Goal: Task Accomplishment & Management: Manage account settings

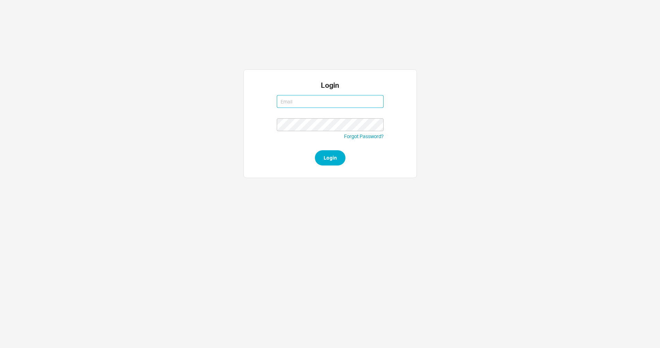
type input "mordyt@qualitybath.com"
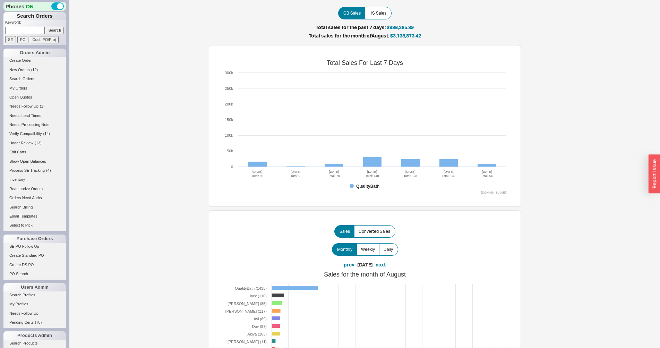
click at [34, 32] on input at bounding box center [25, 30] width 40 height 7
type input "Newlon"
click at [46, 27] on input "Search" at bounding box center [55, 30] width 18 height 7
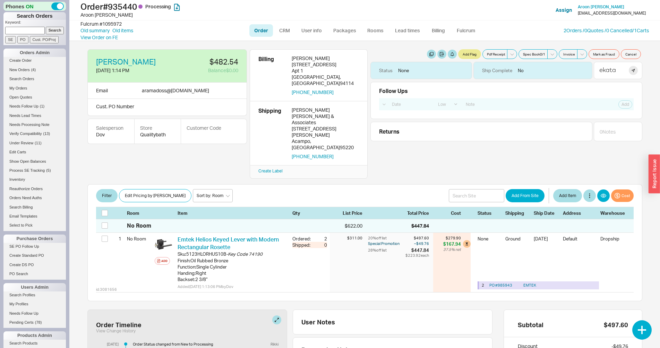
select select "LOW"
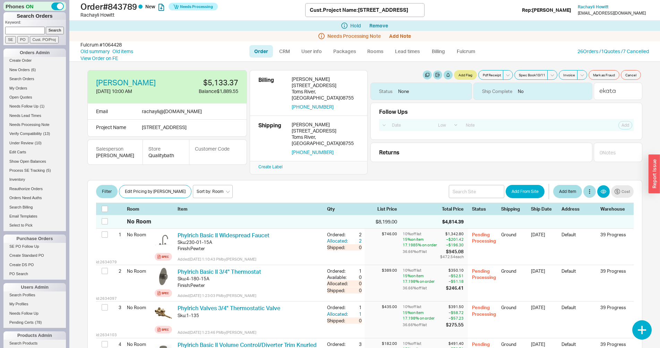
select select "LOW"
